Goal: Task Accomplishment & Management: Complete application form

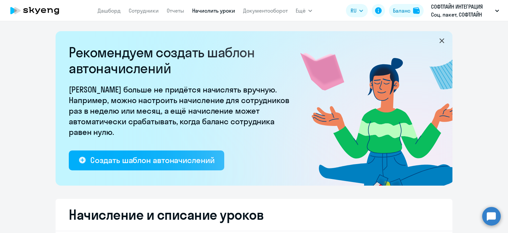
select select "10"
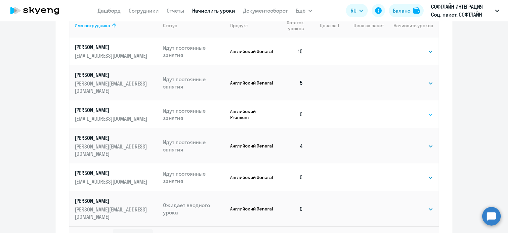
click at [429, 110] on select "Выбрать 8 16 32 64 128" at bounding box center [419, 114] width 27 height 8
select select "8"
click at [406, 110] on select "Выбрать 8 16 32 64 128" at bounding box center [419, 114] width 27 height 8
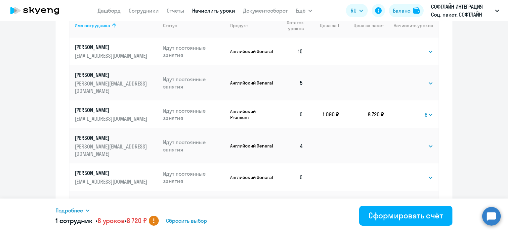
click at [490, 217] on circle at bounding box center [491, 215] width 19 height 19
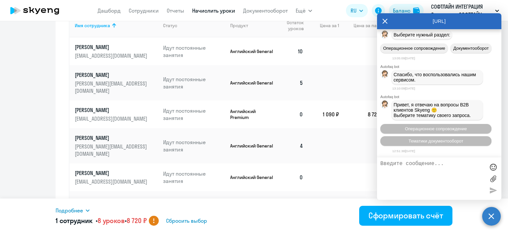
scroll to position [1449, 0]
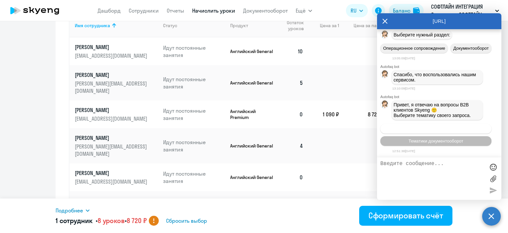
click at [425, 127] on span "Операционное сопровождение" at bounding box center [436, 128] width 62 height 5
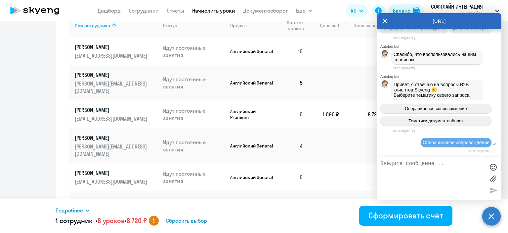
scroll to position [1509, 0]
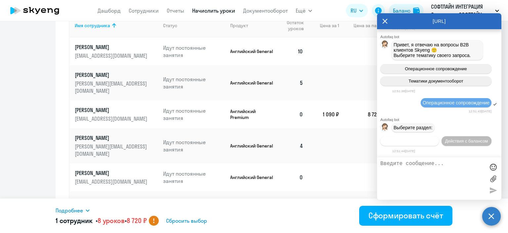
click at [400, 144] on button "Действия по сотрудникам" at bounding box center [409, 141] width 59 height 10
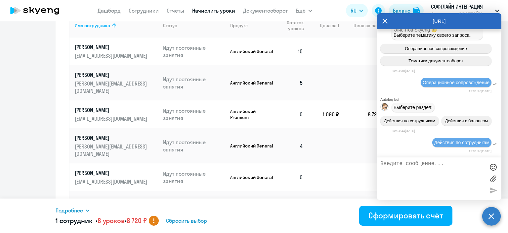
scroll to position [1608, 0]
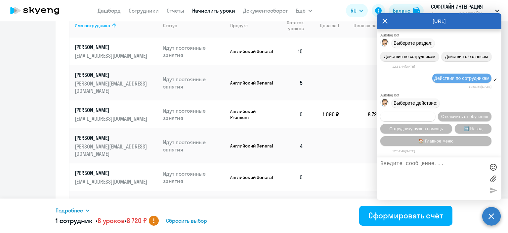
click at [425, 114] on span "Подключить к обучению" at bounding box center [408, 116] width 48 height 5
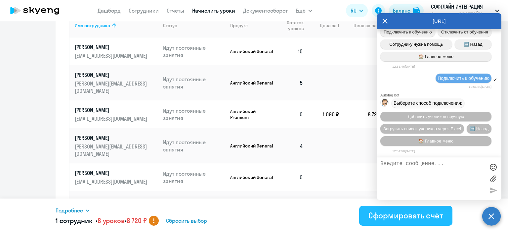
scroll to position [1694, 0]
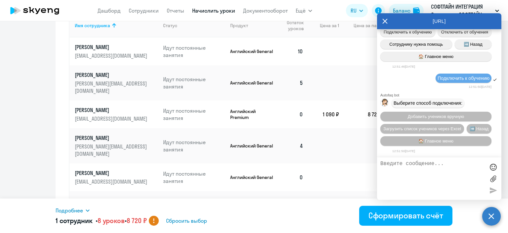
click at [392, 165] on textarea at bounding box center [432, 178] width 105 height 36
type textarea "Д"
click at [426, 115] on span "Добавить учеников вручную" at bounding box center [436, 116] width 56 height 5
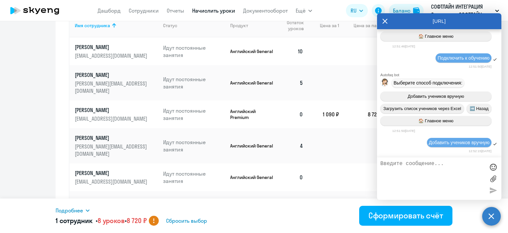
scroll to position [2034, 0]
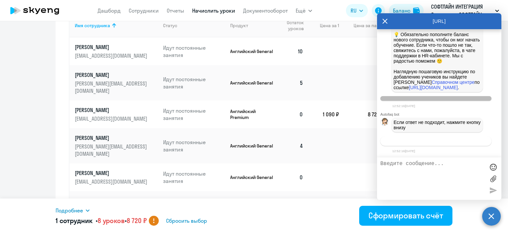
click at [421, 141] on span "Связаться с менеджером" at bounding box center [436, 140] width 51 height 5
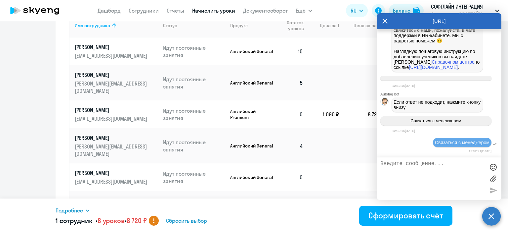
click at [398, 164] on textarea at bounding box center [432, 178] width 105 height 36
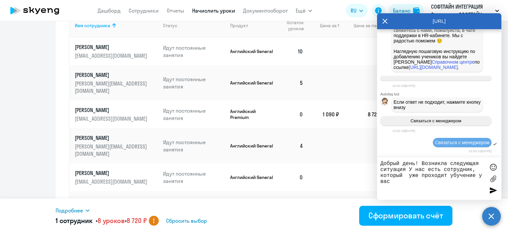
click at [453, 177] on textarea "Добрый день! Возникла следующая ситуация У нас есть сотрудник, который уже прох…" at bounding box center [432, 178] width 105 height 36
drag, startPoint x: 395, startPoint y: 183, endPoint x: 441, endPoint y: 191, distance: 45.9
click at [395, 183] on textarea "Добрый день! Возникла следующая ситуация У нас есть сотрудник, который уже прох…" at bounding box center [432, 178] width 105 height 36
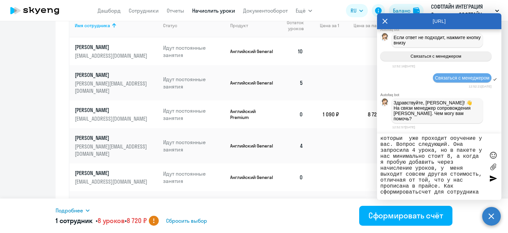
scroll to position [20, 0]
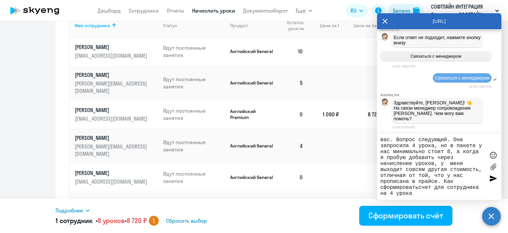
click at [418, 189] on textarea "Добрый день! Возникла следующая ситуация У нас есть сотрудник, который уже прох…" at bounding box center [432, 167] width 105 height 60
click at [448, 193] on textarea "Добрый день! Возникла следующая ситуация У нас есть сотрудник, который уже прох…" at bounding box center [432, 167] width 105 height 60
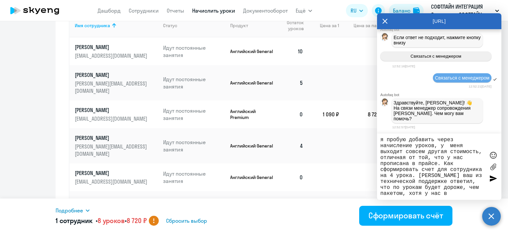
scroll to position [44, 0]
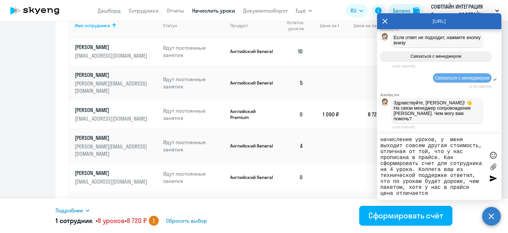
type textarea "Добрый день! Возникла следующая ситуация У нас есть сотрудник, который уже прох…"
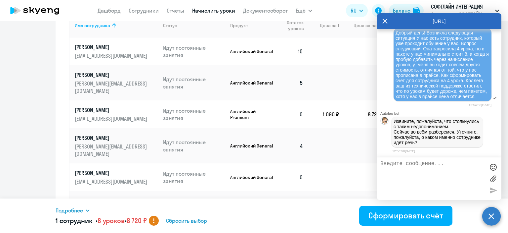
scroll to position [2237, 0]
click at [393, 166] on textarea at bounding box center [432, 178] width 105 height 36
paste textarea "Фамилия *[PERSON_NAME] Имя *[PERSON_NAME]"
click at [405, 176] on textarea "Фамилия *[PERSON_NAME] Имя *[PERSON_NAME]" at bounding box center [432, 178] width 105 height 36
type textarea "Фамилия *[PERSON_NAME] Имя *[PERSON_NAME] Отчество Юрьевна"
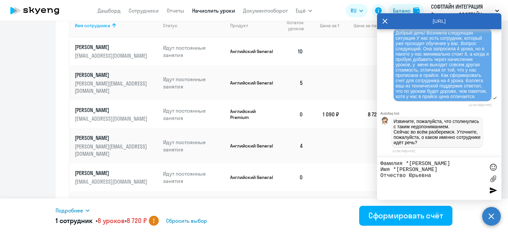
click at [491, 191] on div at bounding box center [493, 190] width 10 height 10
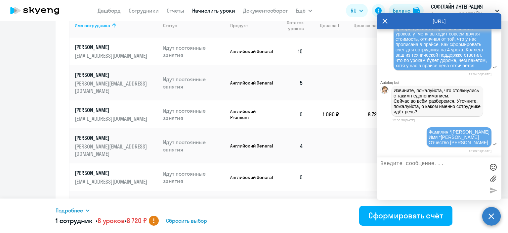
click at [404, 164] on textarea at bounding box center [432, 178] width 105 height 36
paste textarea "ООО "Софтлайн Интеграция""
type textarea "ООО "Софтлайн Интеграция""
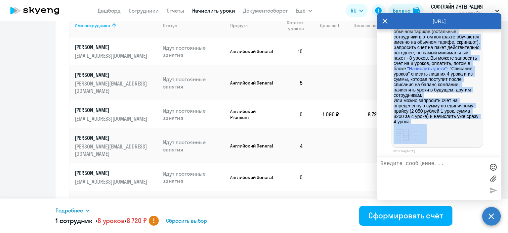
scroll to position [2495, 0]
drag, startPoint x: 394, startPoint y: 108, endPoint x: 445, endPoint y: 126, distance: 53.7
click at [445, 126] on div "Спасибо за ожидание. Обратите, пожалуйста, внимание, что [PERSON_NAME] обучаетс…" at bounding box center [437, 73] width 87 height 143
copy p "Loremip do sitametc. Adipisci, elitseddoe, temporin, utl Etdolorem aliquaeni ad…"
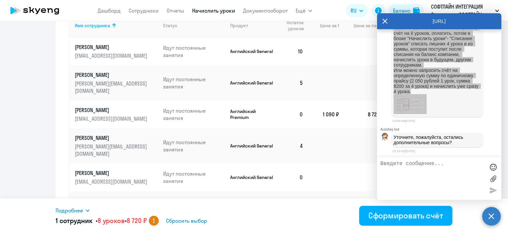
scroll to position [2526, 0]
